Goal: Information Seeking & Learning: Find specific fact

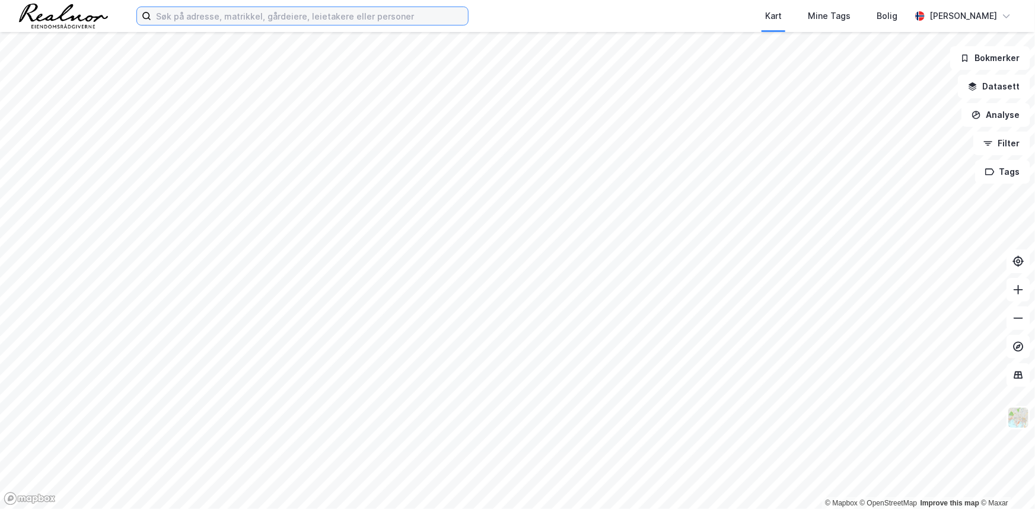
click at [285, 14] on input at bounding box center [309, 16] width 317 height 18
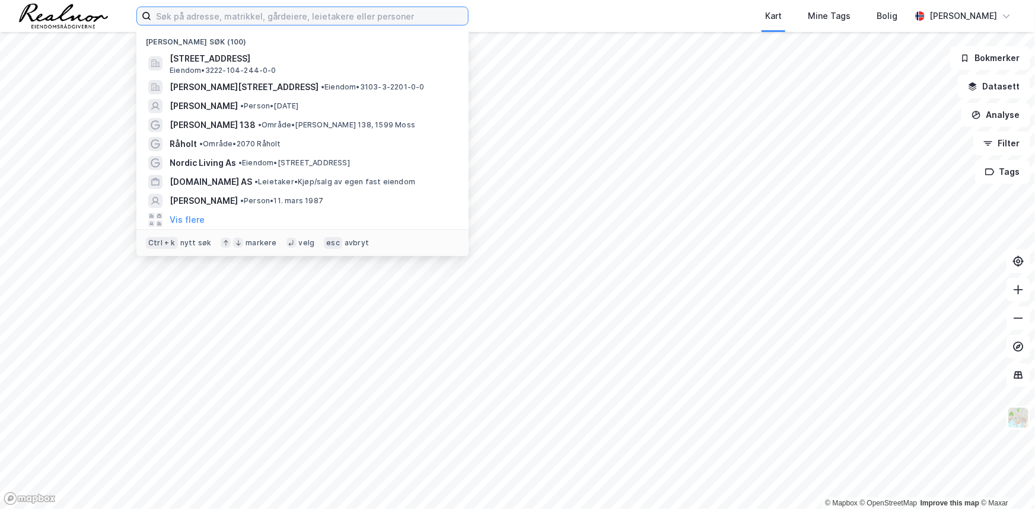
paste input "Lindeberg Kombinasjonseiendom AS"
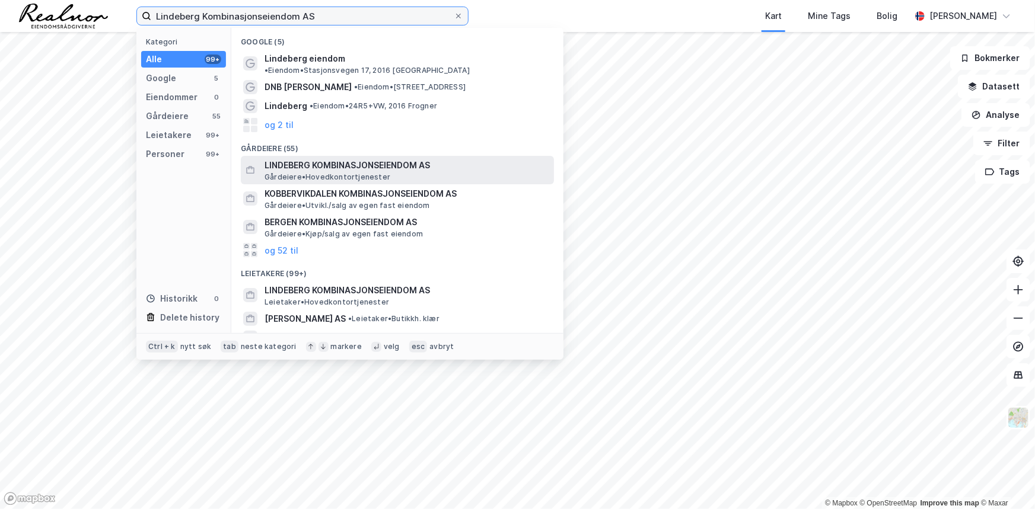
type input "Lindeberg Kombinasjonseiendom AS"
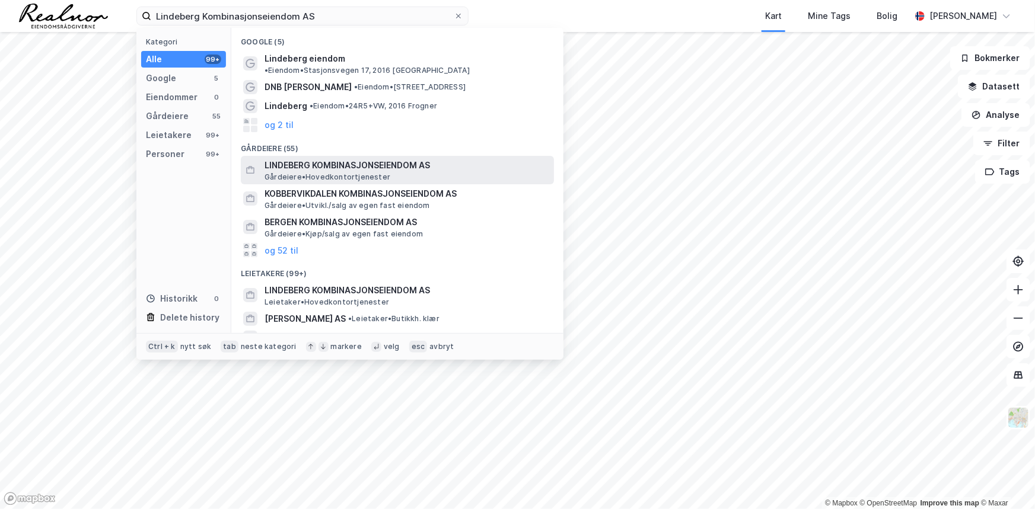
click at [368, 173] on span "Gårdeiere • Hovedkontortjenester" at bounding box center [327, 177] width 126 height 9
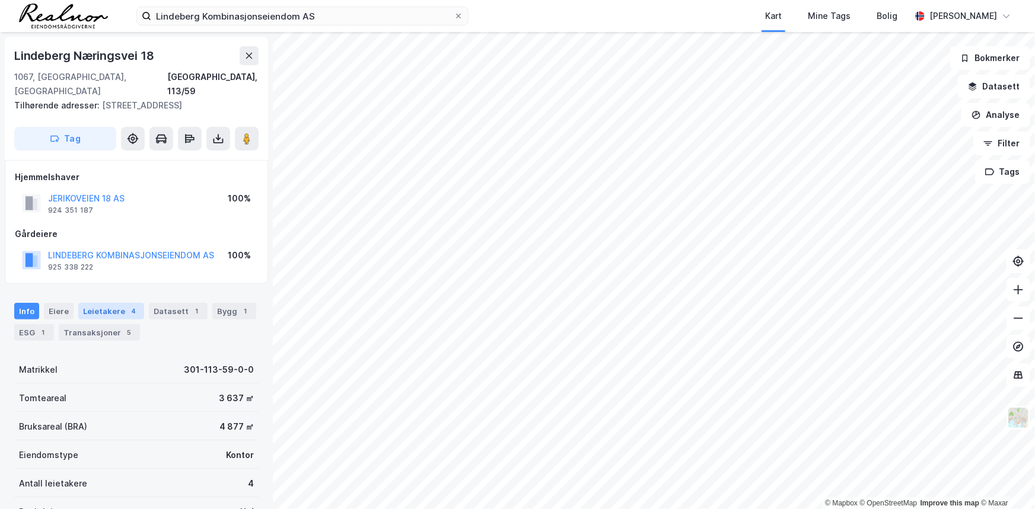
click at [90, 303] on div "Leietakere 4" at bounding box center [111, 311] width 66 height 17
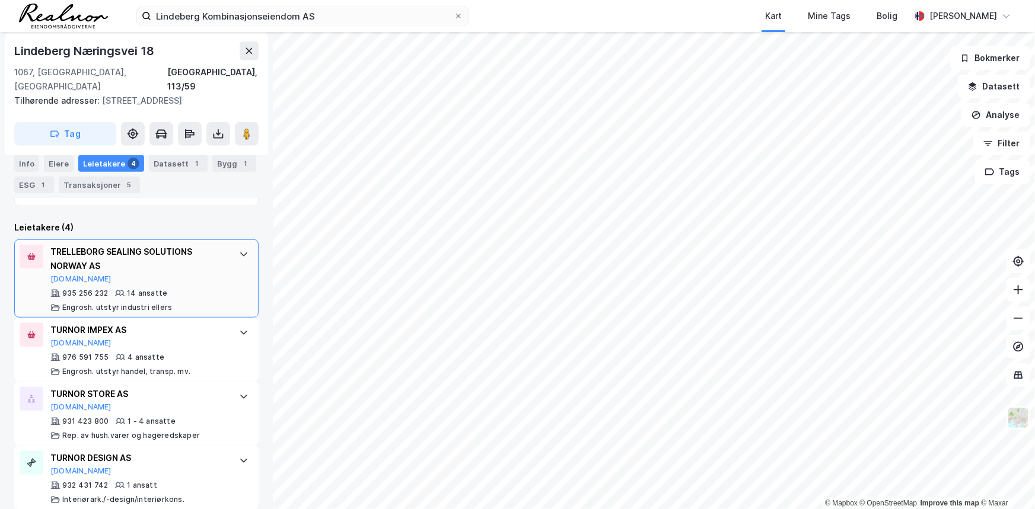
scroll to position [60, 0]
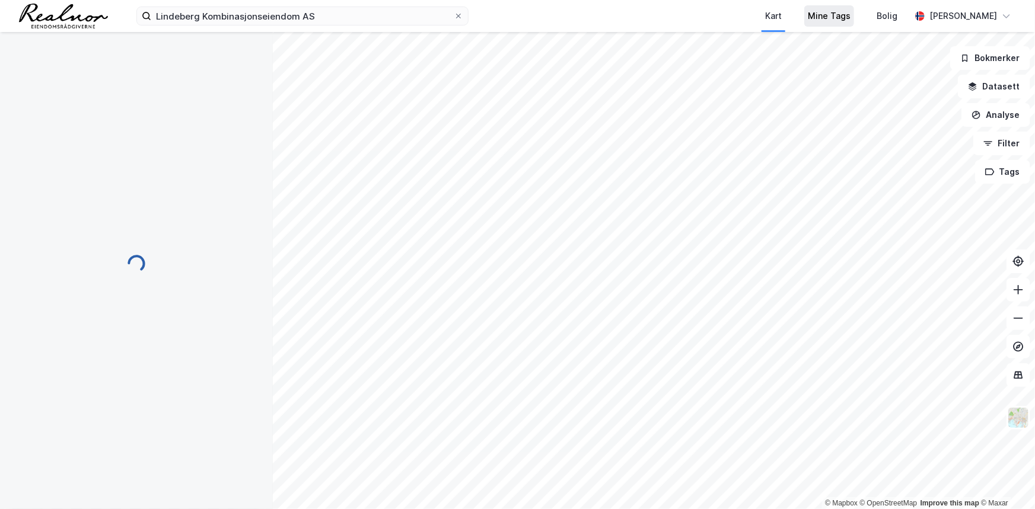
scroll to position [60, 0]
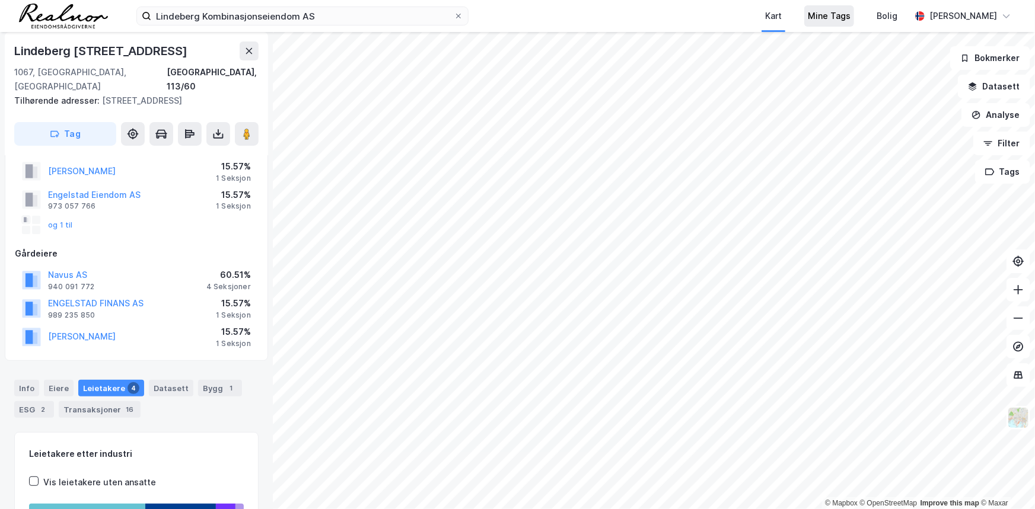
scroll to position [59, 0]
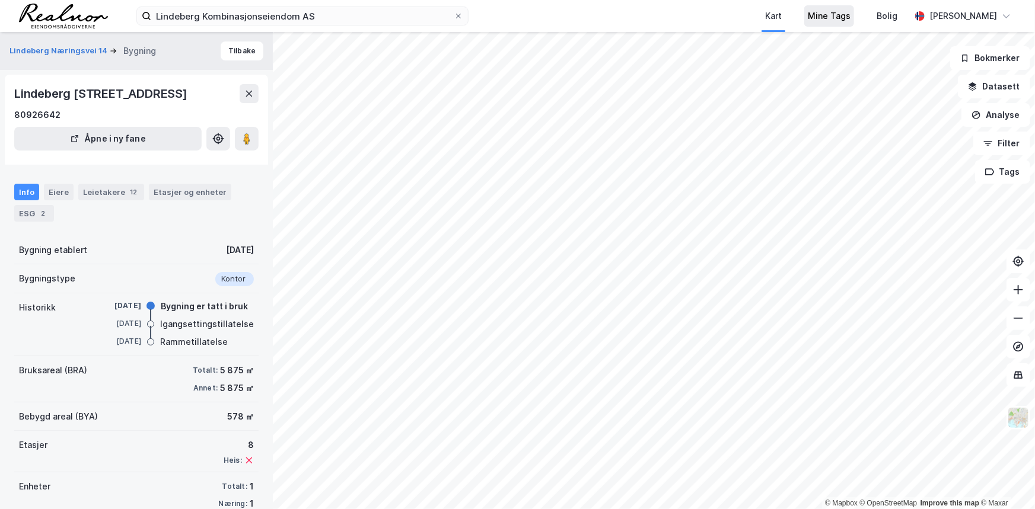
scroll to position [23, 0]
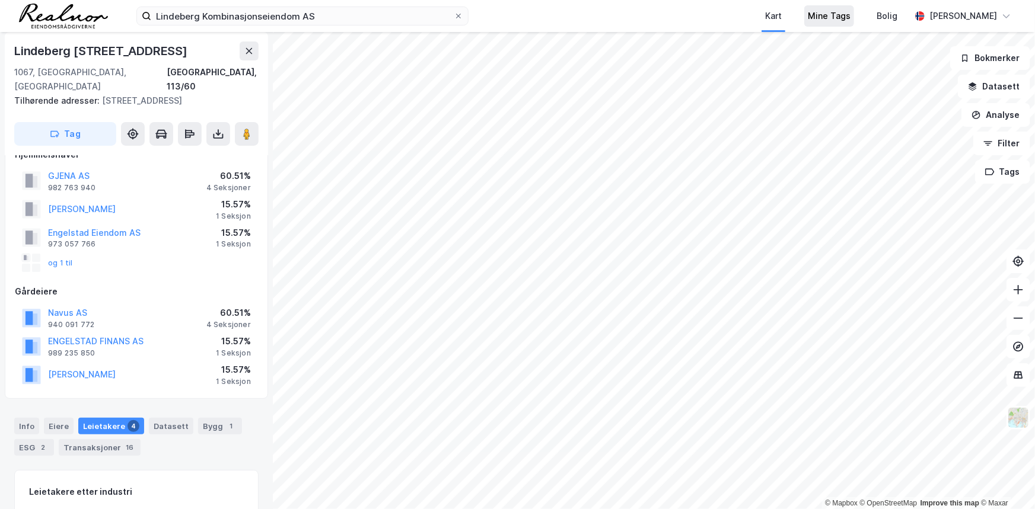
scroll to position [23, 0]
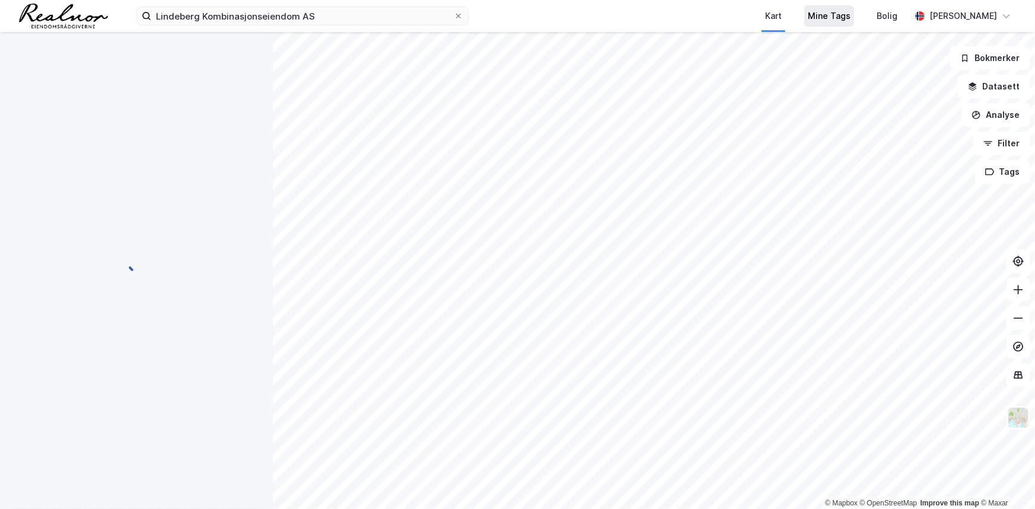
scroll to position [23, 0]
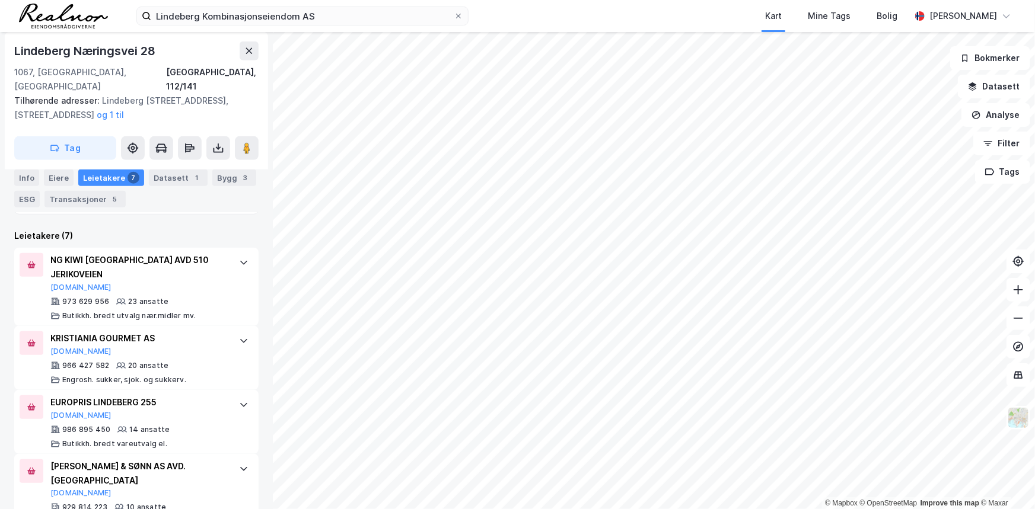
scroll to position [275, 0]
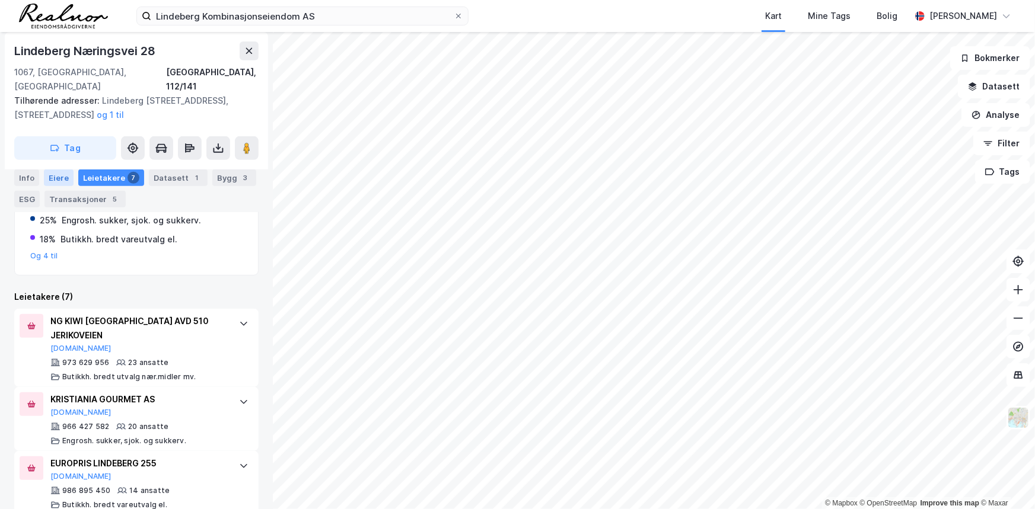
click at [63, 175] on div "Eiere" at bounding box center [59, 178] width 30 height 17
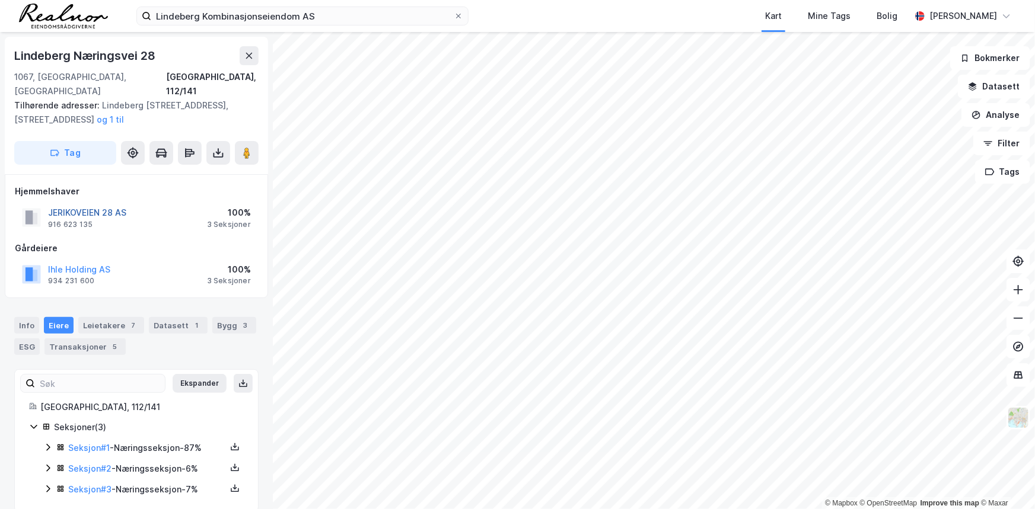
click at [0, 0] on button "JERIKOVEIEN 28 AS" at bounding box center [0, 0] width 0 height 0
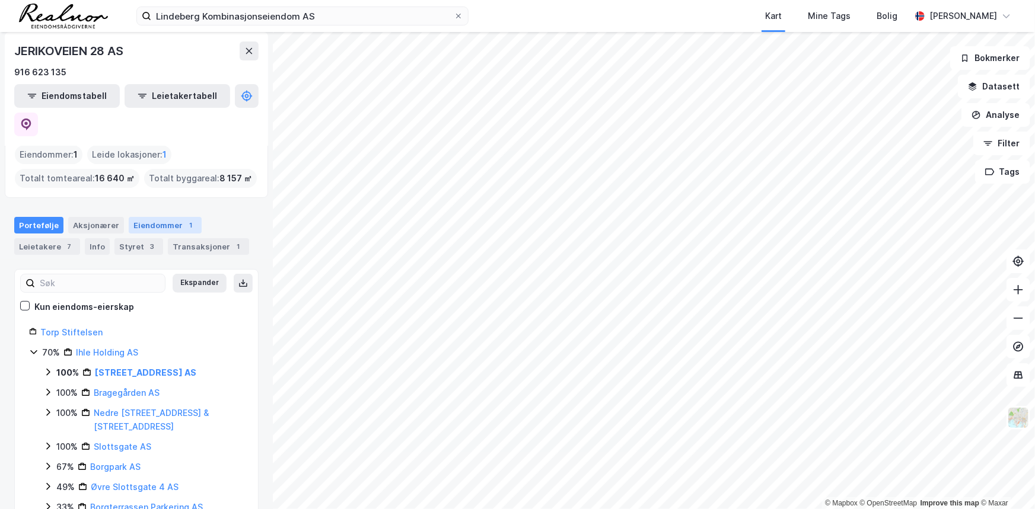
scroll to position [59, 0]
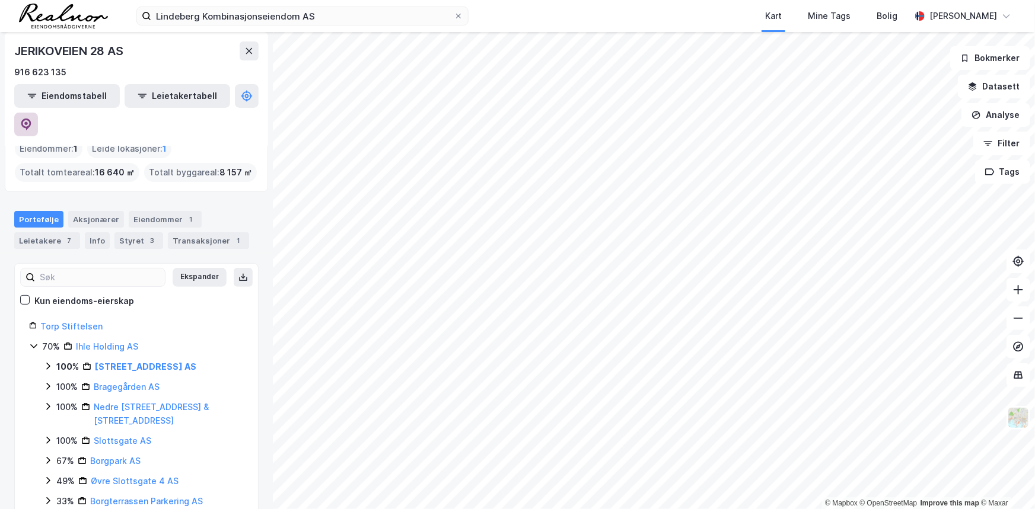
click at [31, 119] on icon at bounding box center [26, 125] width 10 height 12
